Goal: Information Seeking & Learning: Learn about a topic

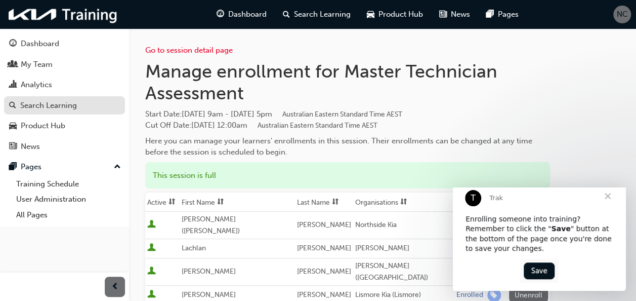
click at [39, 104] on div "Search Learning" at bounding box center [48, 106] width 57 height 12
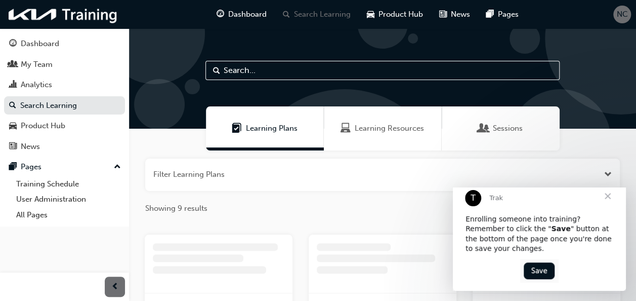
click at [610, 207] on span "Close" at bounding box center [608, 196] width 36 height 36
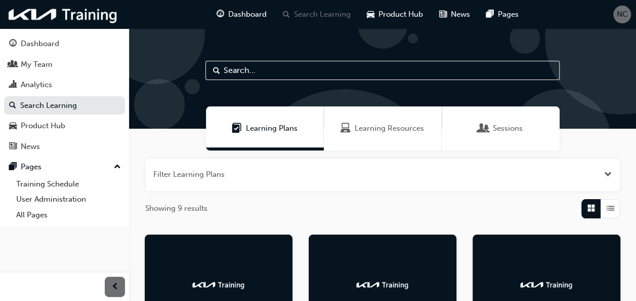
click at [607, 210] on span "List" at bounding box center [611, 208] width 8 height 12
